Goal: Find specific page/section: Find specific page/section

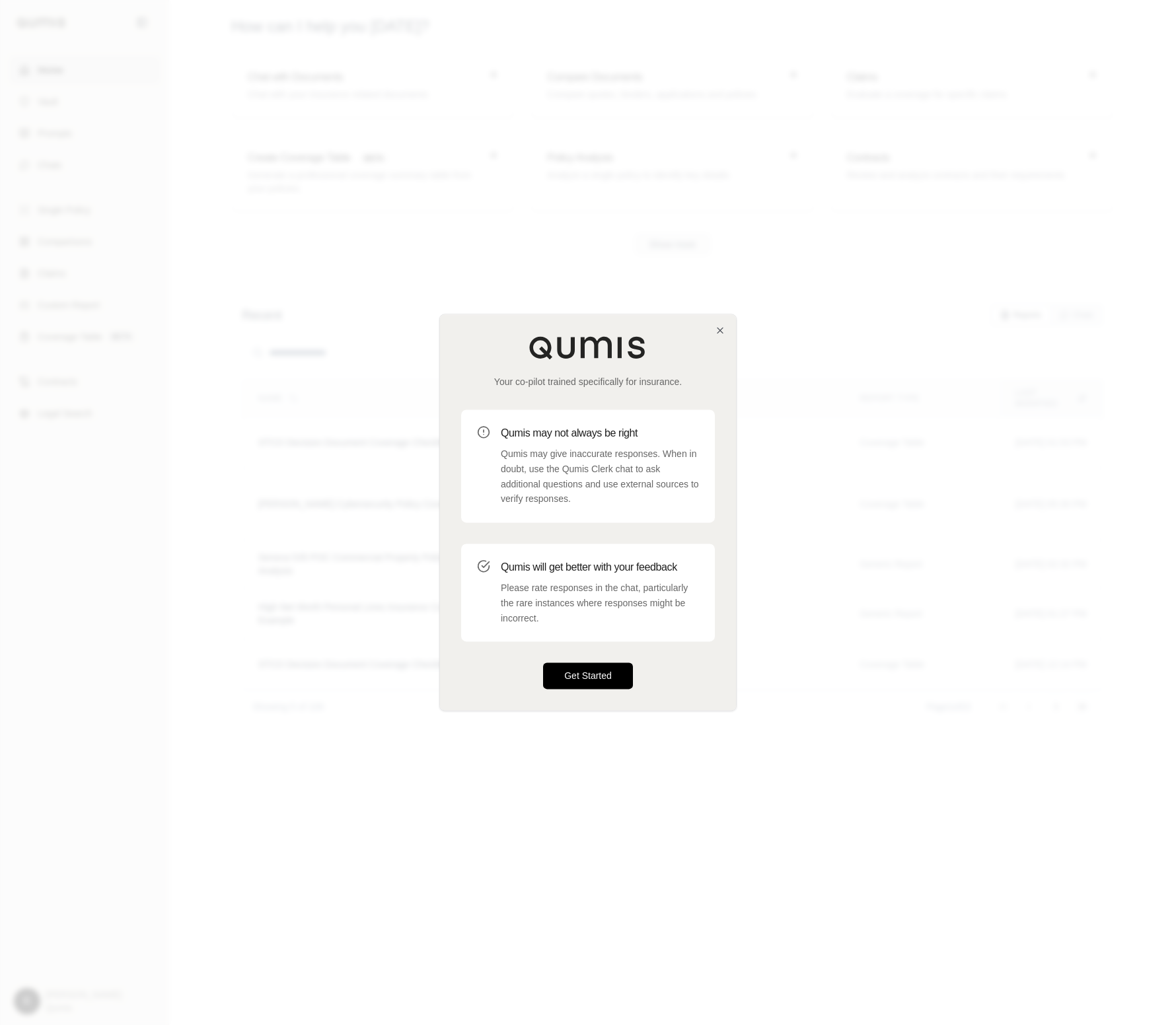
click at [600, 683] on button "Get Started" at bounding box center [588, 677] width 90 height 27
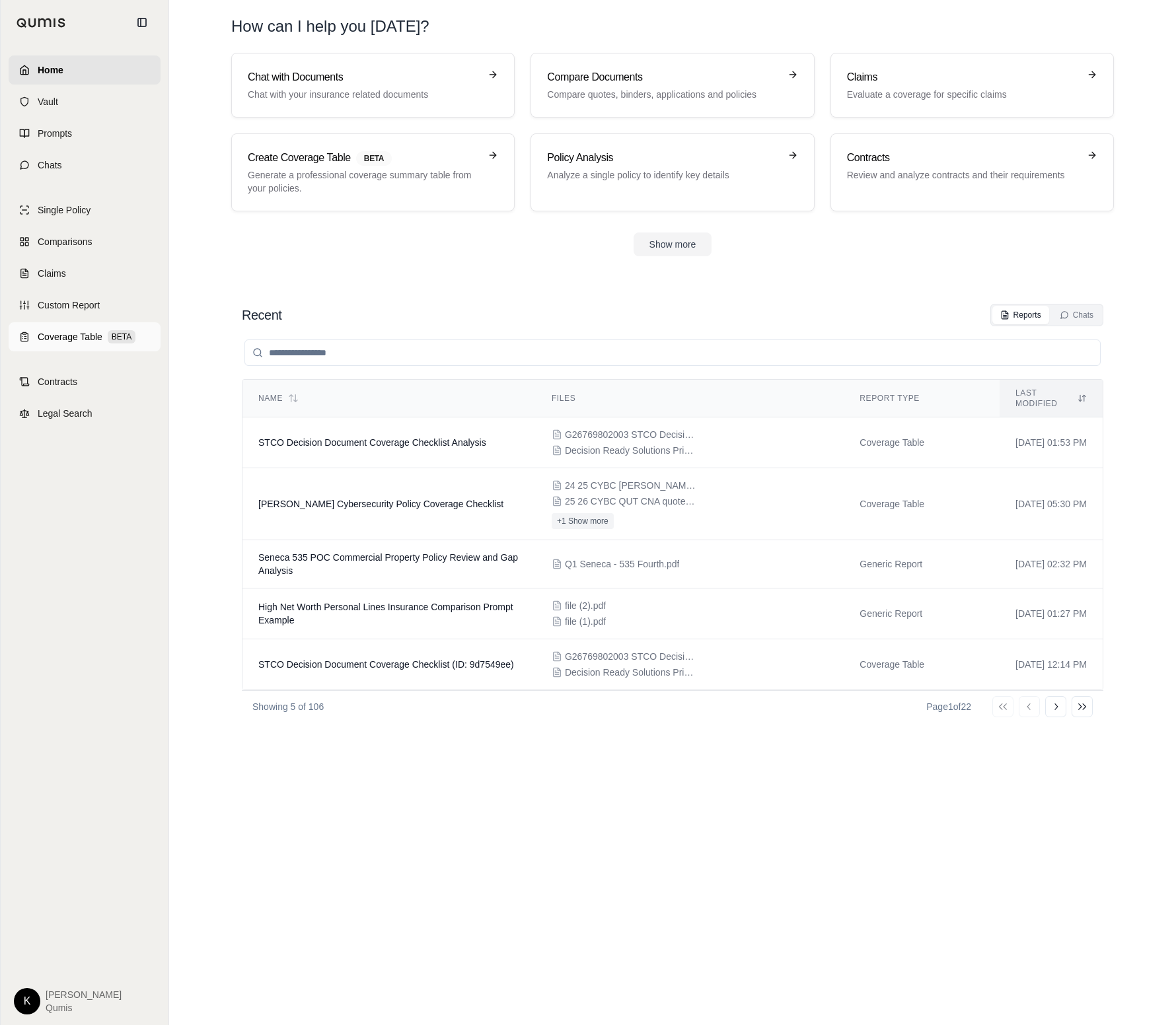
click at [74, 325] on link "Coverage Table BETA" at bounding box center [84, 336] width 152 height 29
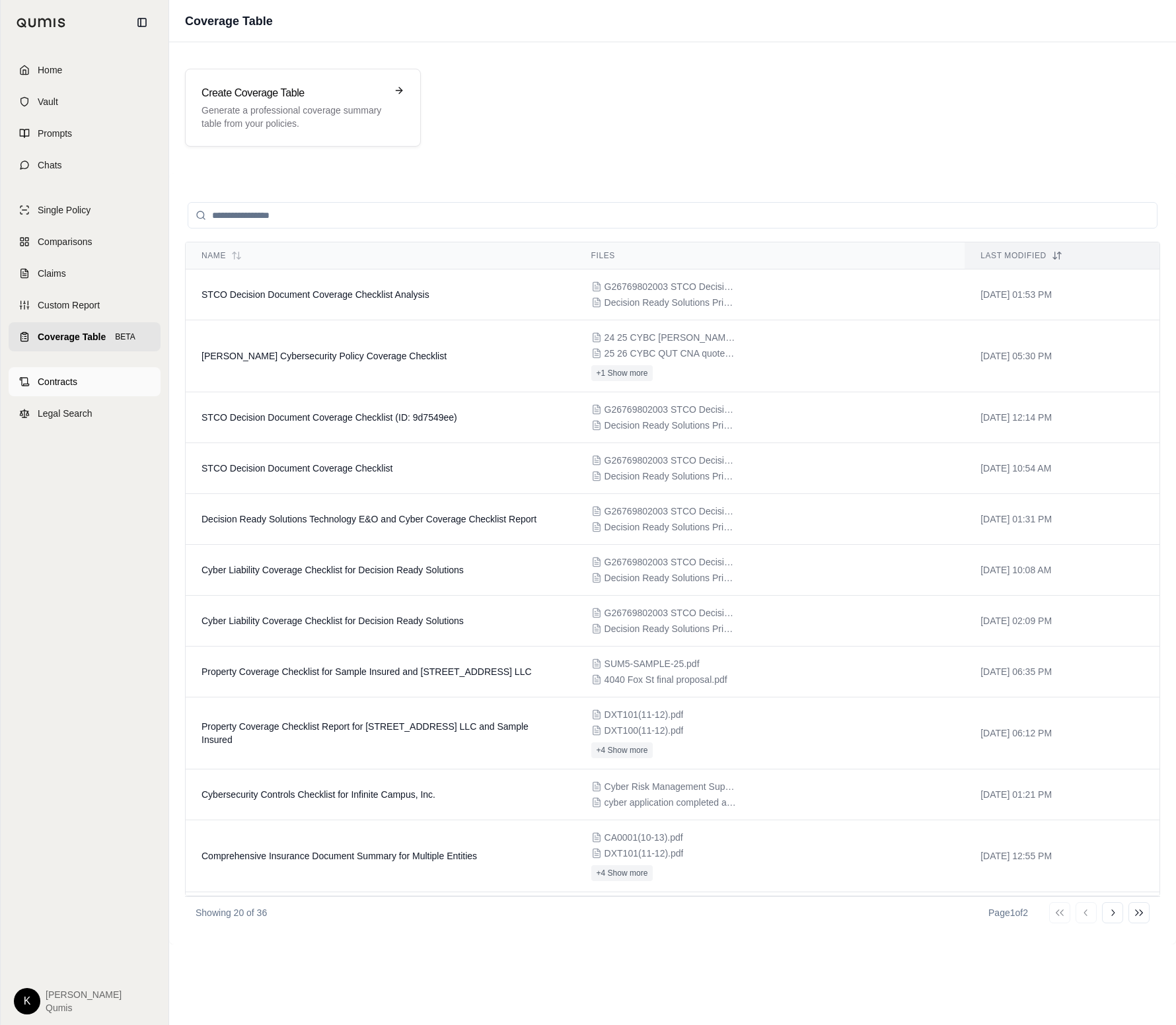
click at [72, 381] on span "Contracts" at bounding box center [57, 381] width 39 height 13
